Goal: Task Accomplishment & Management: Complete application form

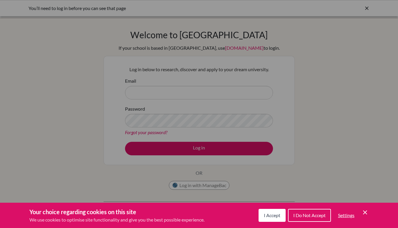
click at [277, 224] on div "Your choice regarding cookies on this site We use cookies to optimise site func…" at bounding box center [199, 215] width 398 height 25
click at [277, 218] on span "I Accept" at bounding box center [272, 216] width 16 height 6
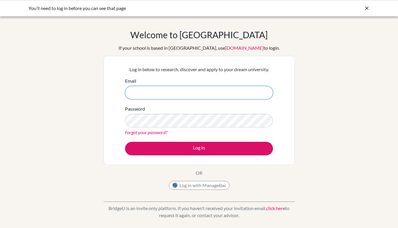
click at [180, 91] on input "Email" at bounding box center [199, 93] width 148 height 14
type input "hmanzanares@delcamposchool.org"
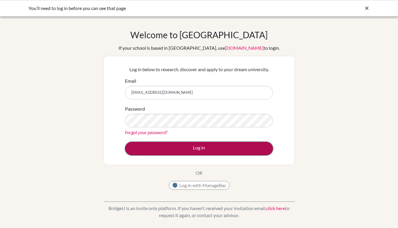
click at [147, 149] on button "Log in" at bounding box center [199, 149] width 148 height 14
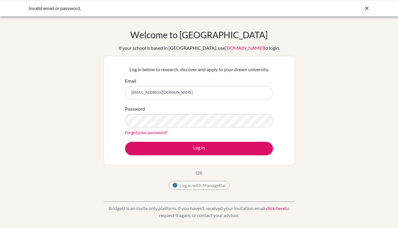
click at [135, 132] on link "Forgot your password?" at bounding box center [146, 133] width 42 height 6
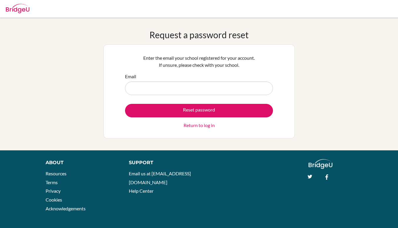
click at [172, 86] on input "Email" at bounding box center [199, 89] width 148 height 14
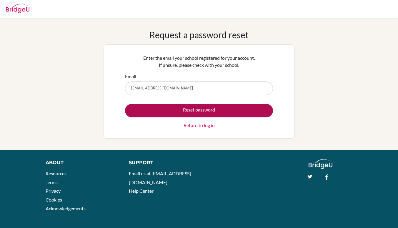
type input "hmanzanares@delcamposchool.org"
click at [214, 108] on button "Reset password" at bounding box center [199, 111] width 148 height 14
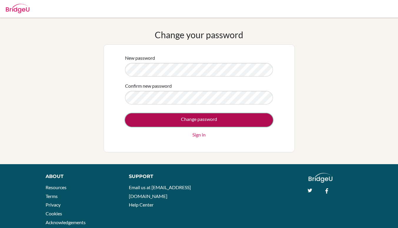
click at [162, 125] on input "Change password" at bounding box center [199, 120] width 148 height 14
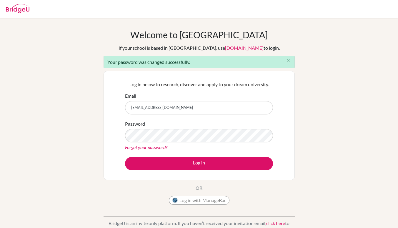
type input "[EMAIL_ADDRESS][DOMAIN_NAME]"
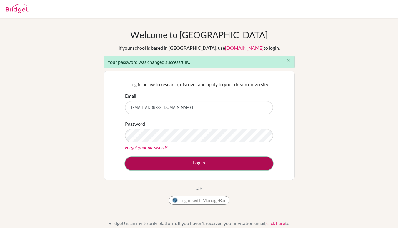
click at [183, 162] on button "Log in" at bounding box center [199, 164] width 148 height 14
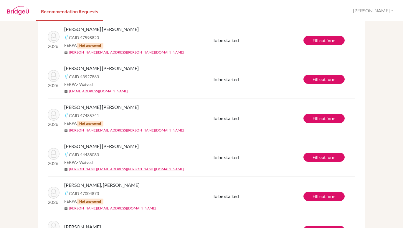
scroll to position [1, 0]
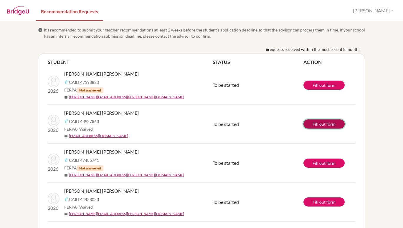
click at [307, 129] on link "Fill out form" at bounding box center [323, 124] width 41 height 9
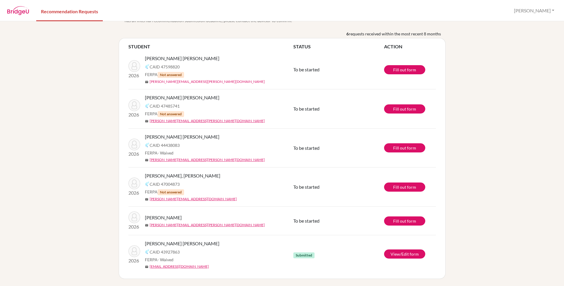
scroll to position [33, 0]
click at [12, 178] on div "info It’s recommended to submit your teacher recommendations at least 2 weeks b…" at bounding box center [282, 153] width 564 height 264
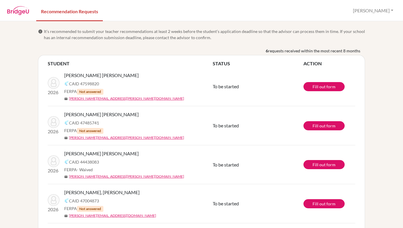
scroll to position [1, 0]
